Goal: Find specific page/section: Find specific page/section

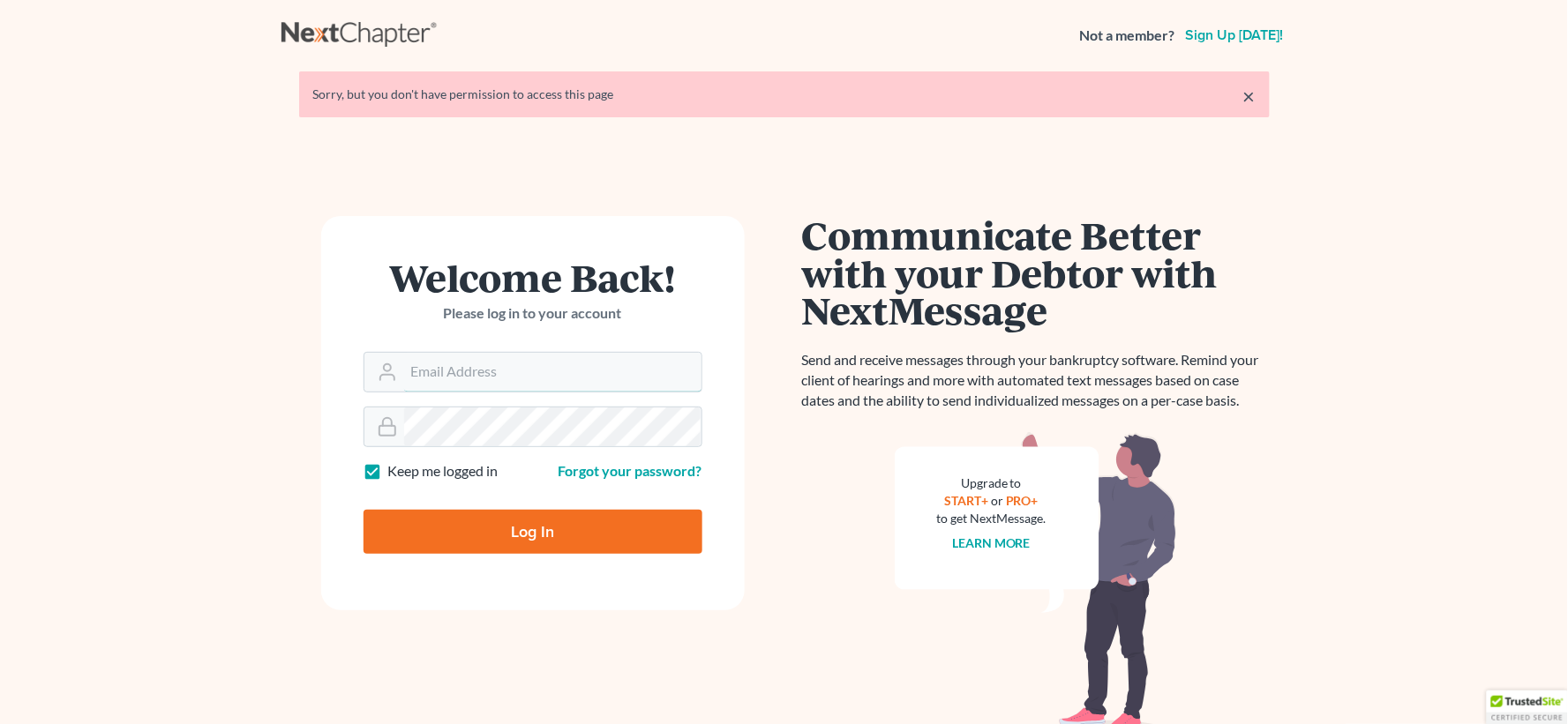
type input "lgibson@arthurlwalker.com"
click at [610, 528] on input "Log In" at bounding box center [532, 531] width 339 height 44
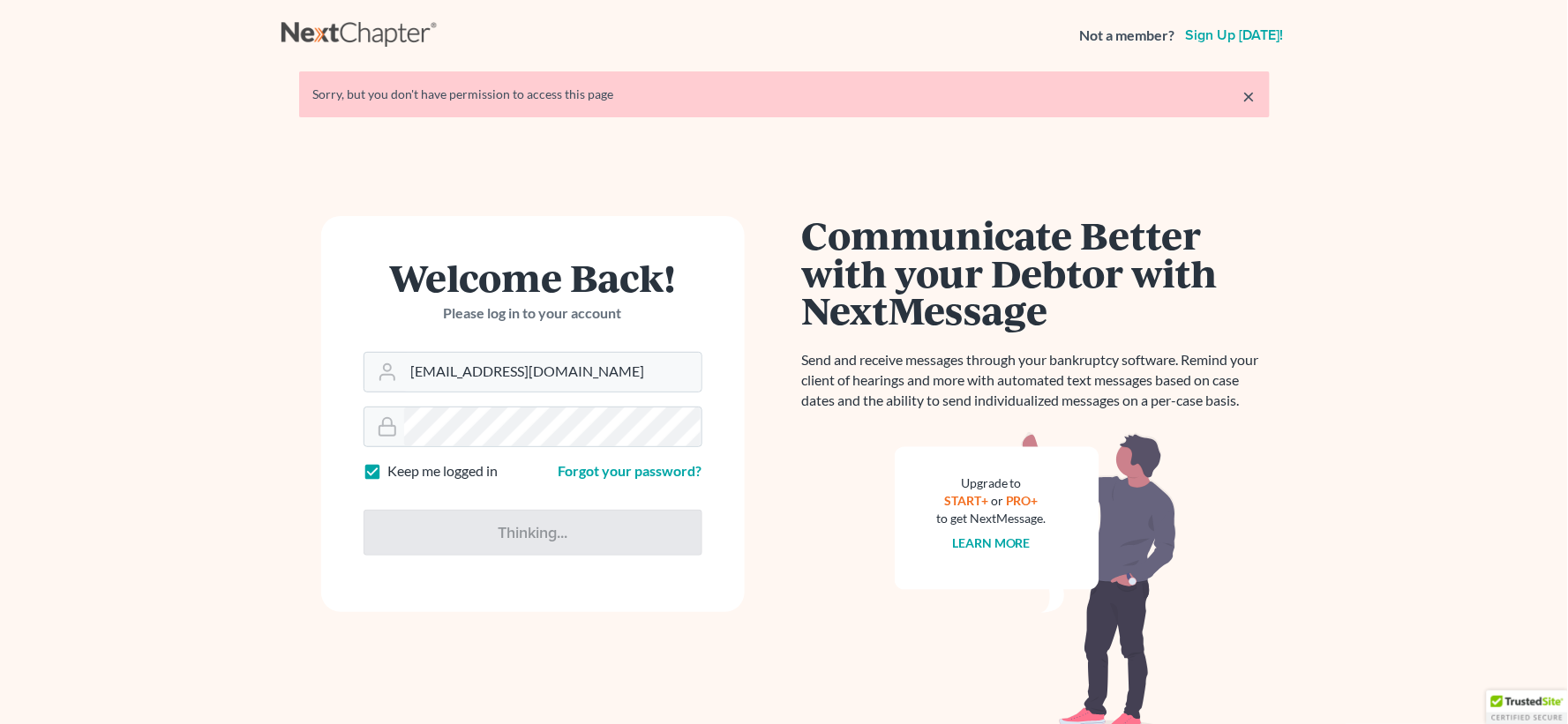
type input "Thinking..."
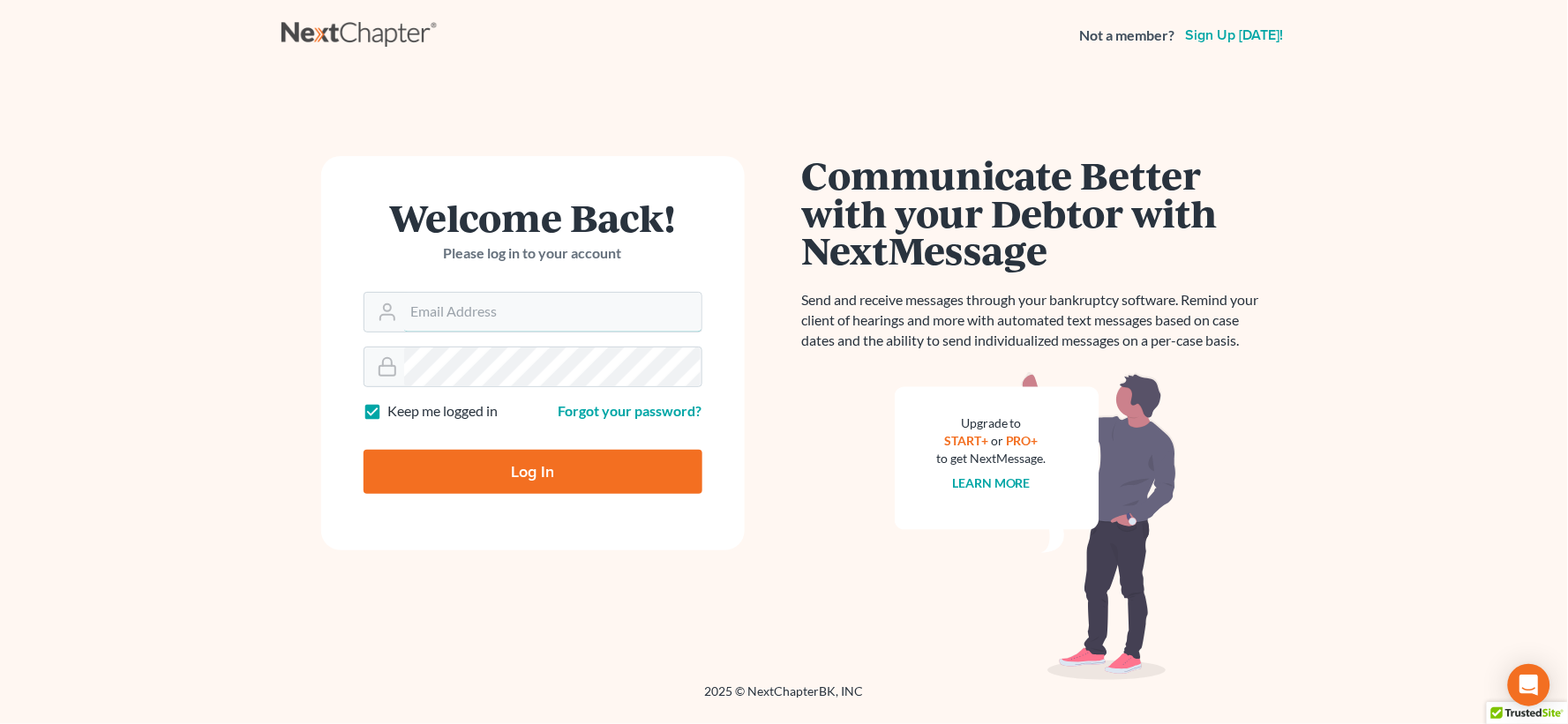
type input "lgibson@arthurlwalker.com"
click at [526, 473] on input "Log In" at bounding box center [532, 472] width 339 height 44
type input "Thinking..."
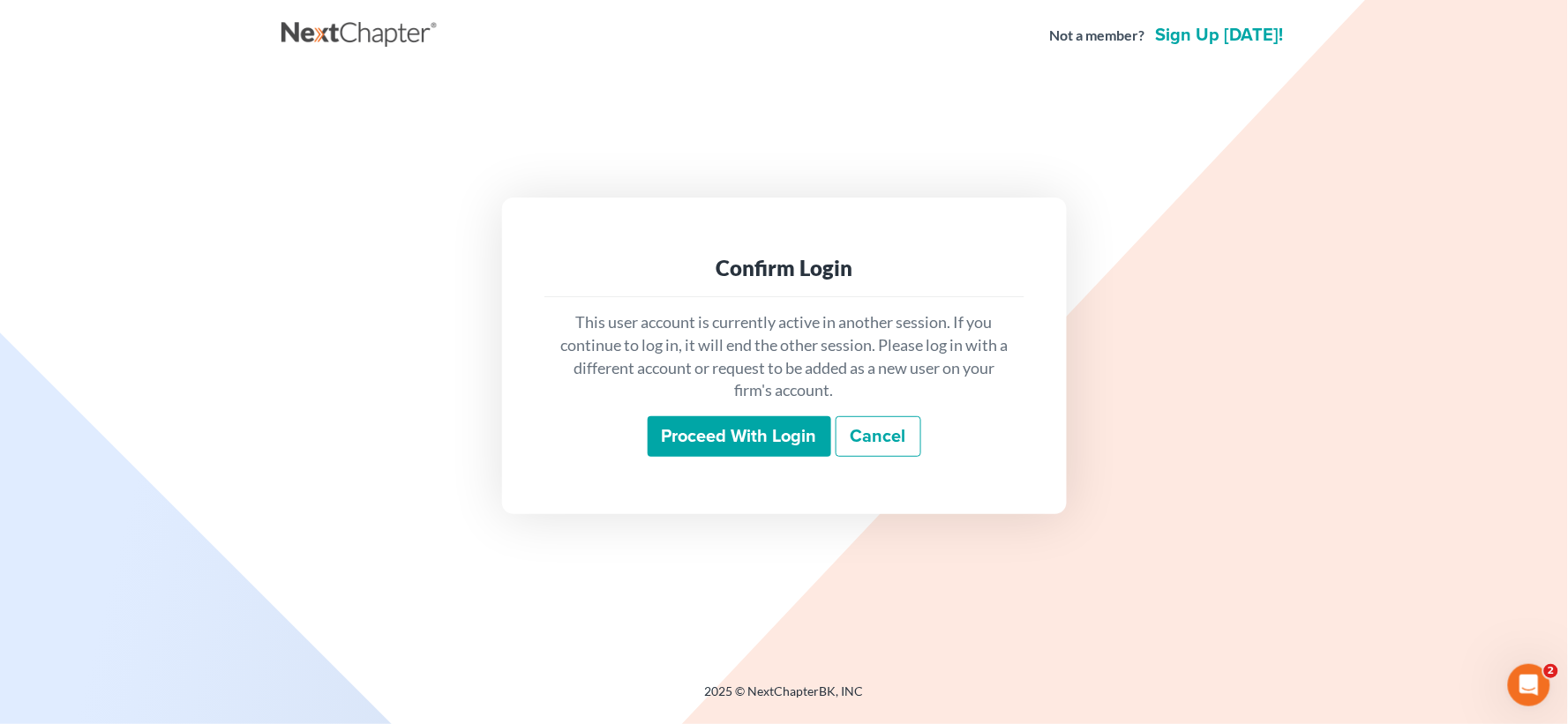
click at [680, 442] on input "Proceed with login" at bounding box center [738, 436] width 183 height 41
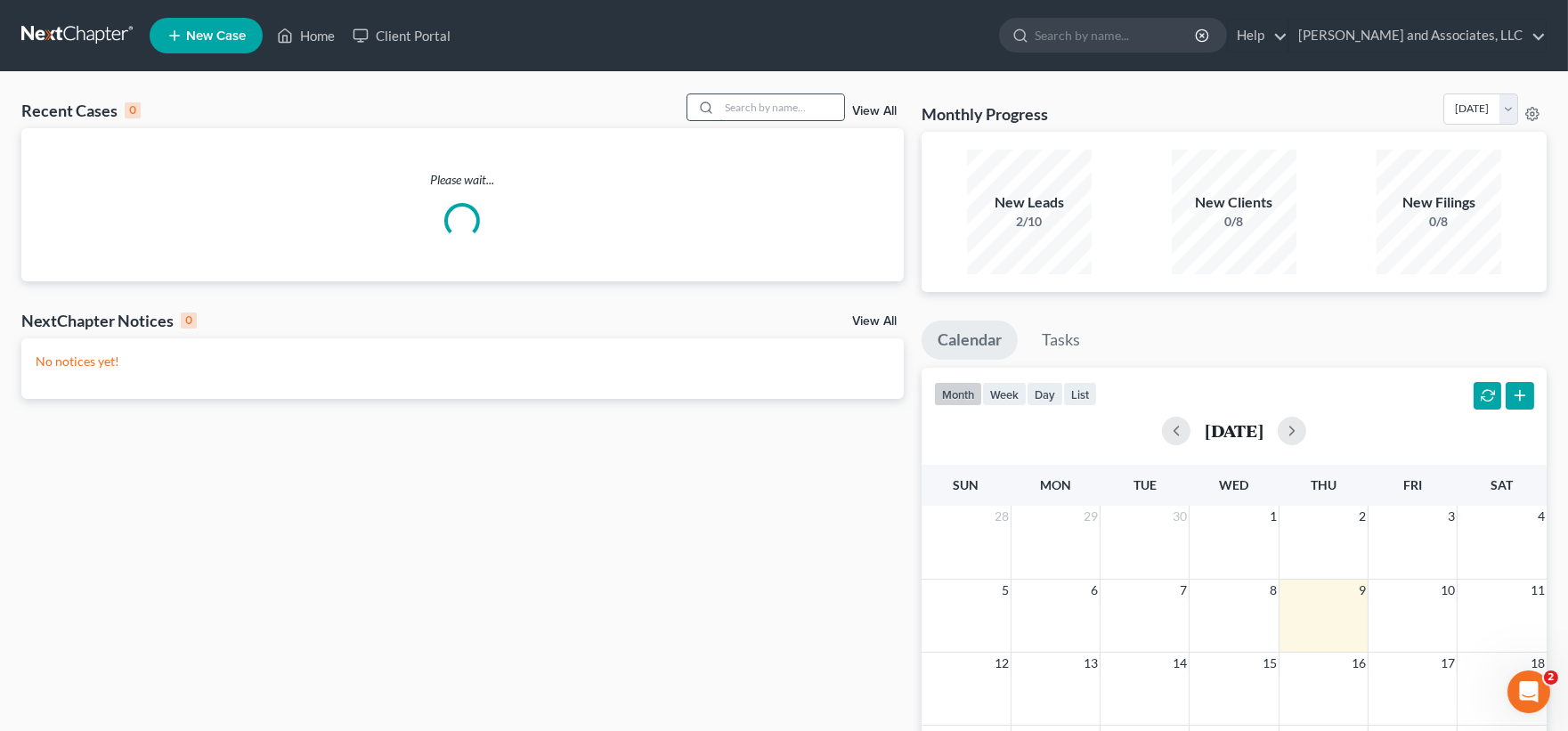
click at [805, 110] on input "search" at bounding box center [782, 107] width 125 height 26
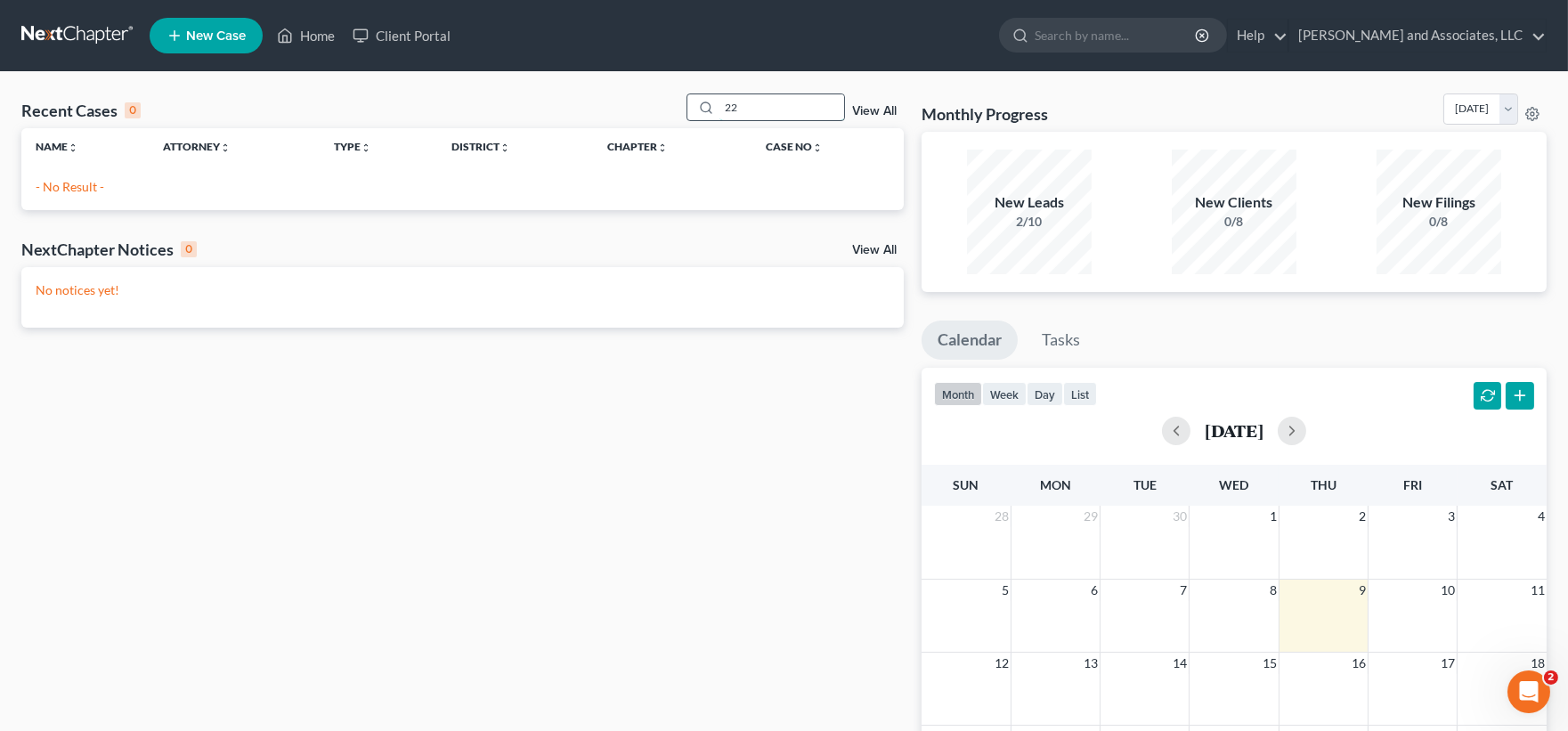
type input "2"
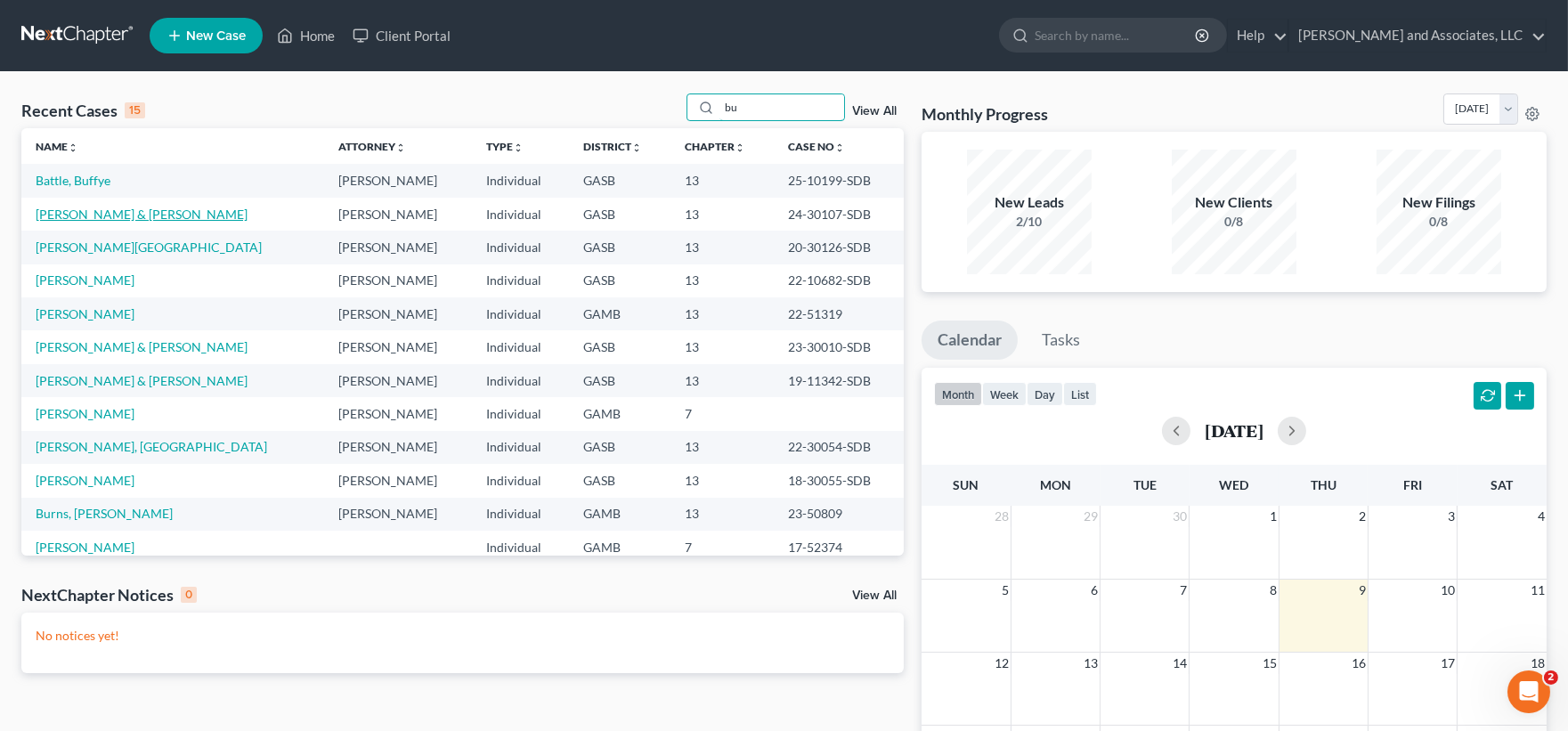
type input "bu"
click at [98, 211] on link "[PERSON_NAME] & [PERSON_NAME]" at bounding box center [141, 215] width 212 height 15
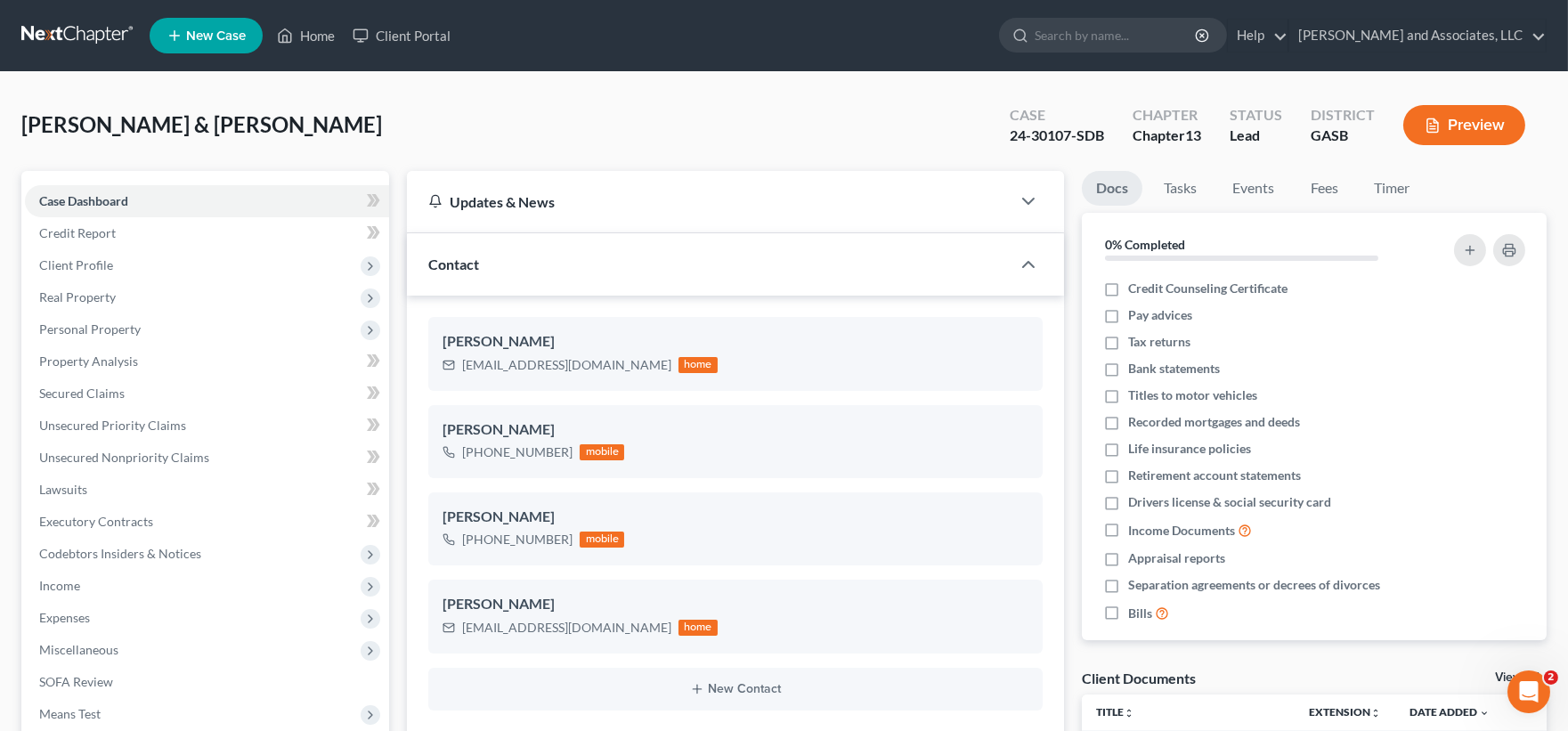
scroll to position [6064, 0]
